Goal: Navigation & Orientation: Find specific page/section

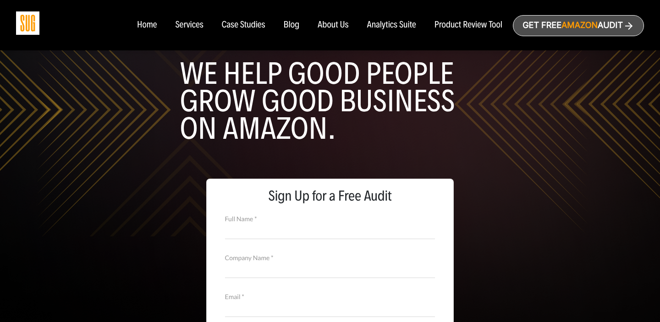
scroll to position [21, 0]
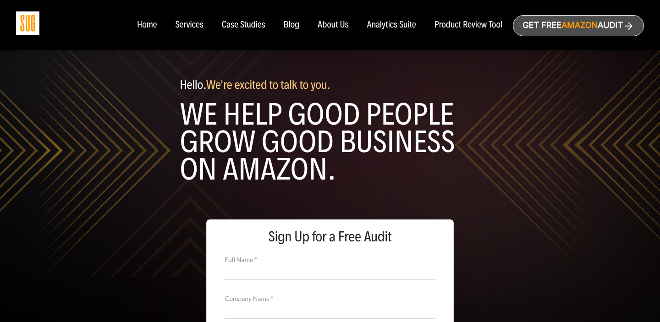
click at [333, 24] on div "About Us" at bounding box center [333, 25] width 31 height 10
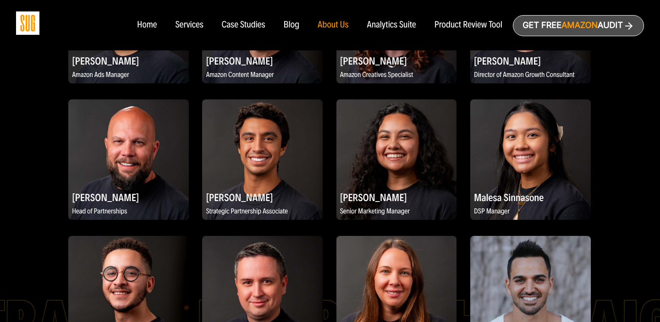
scroll to position [761, 0]
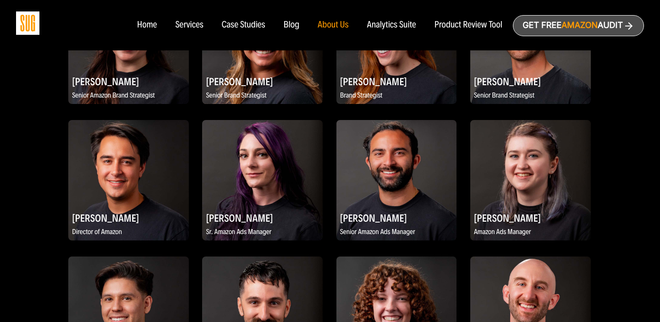
click at [185, 22] on div "Services" at bounding box center [189, 25] width 28 height 10
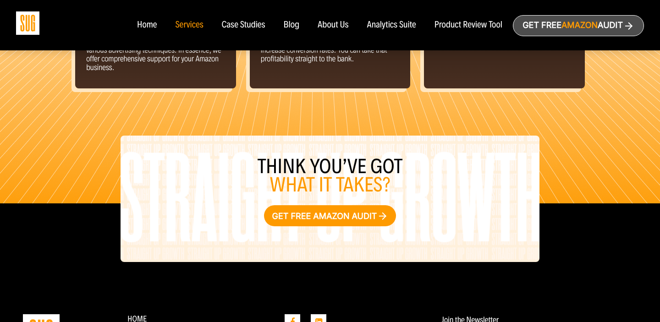
scroll to position [1154, 0]
